Goal: Submit feedback/report problem

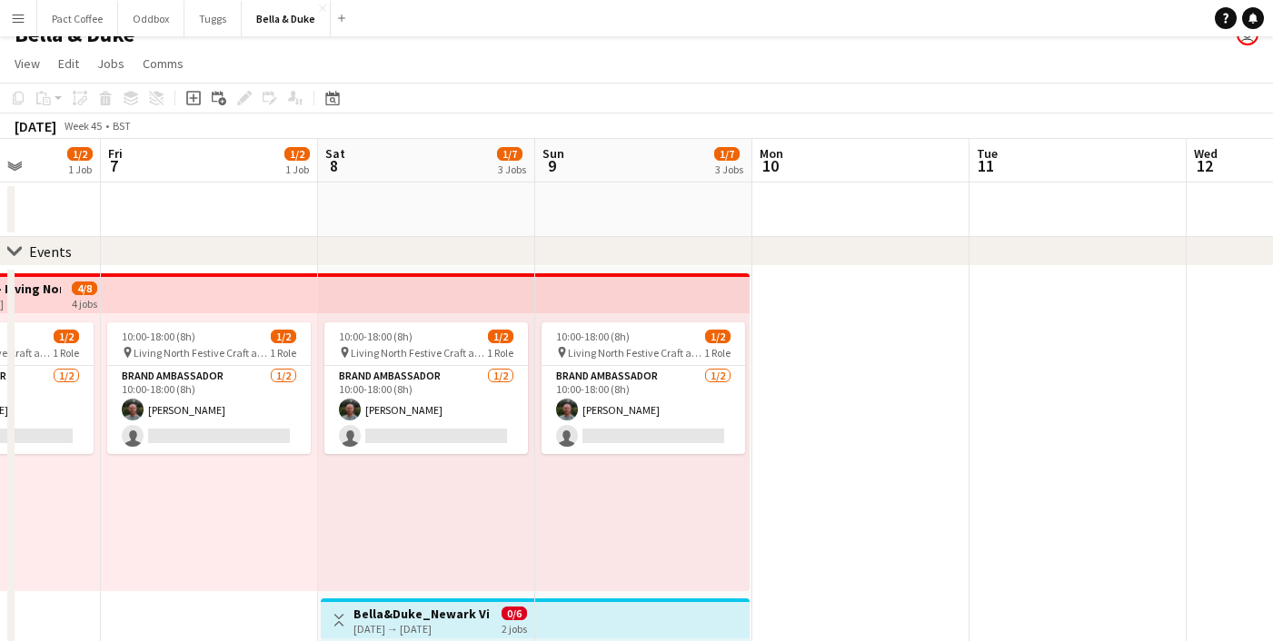
scroll to position [0, 366]
